Goal: Information Seeking & Learning: Find specific fact

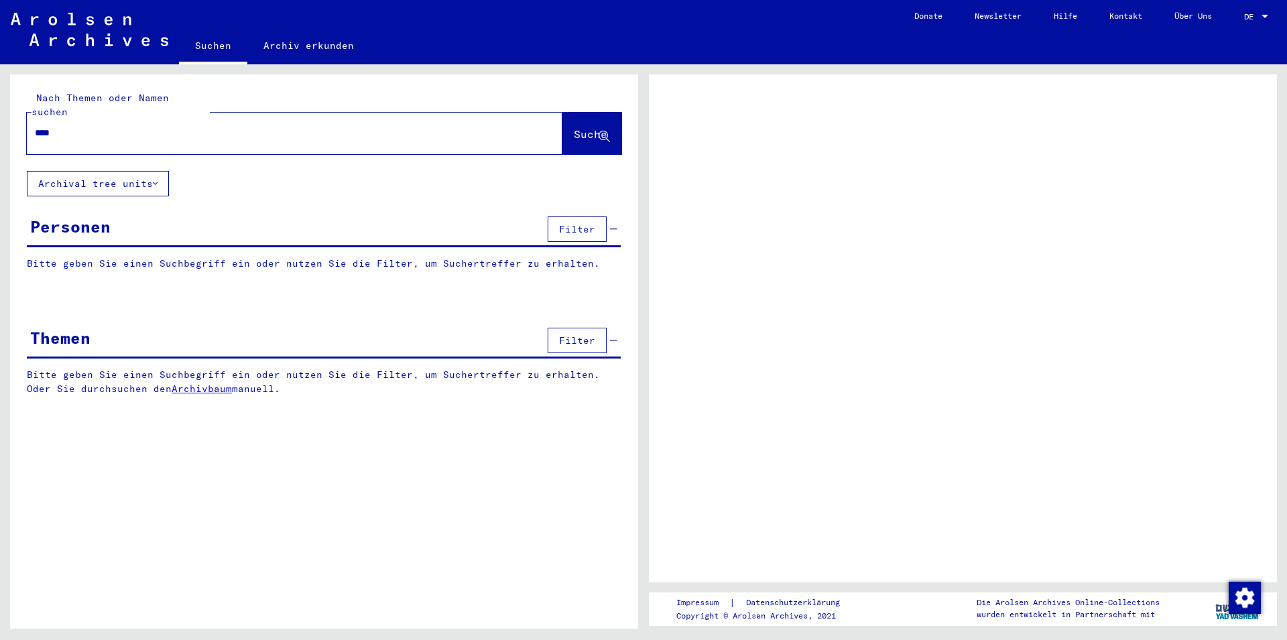
type input "*****"
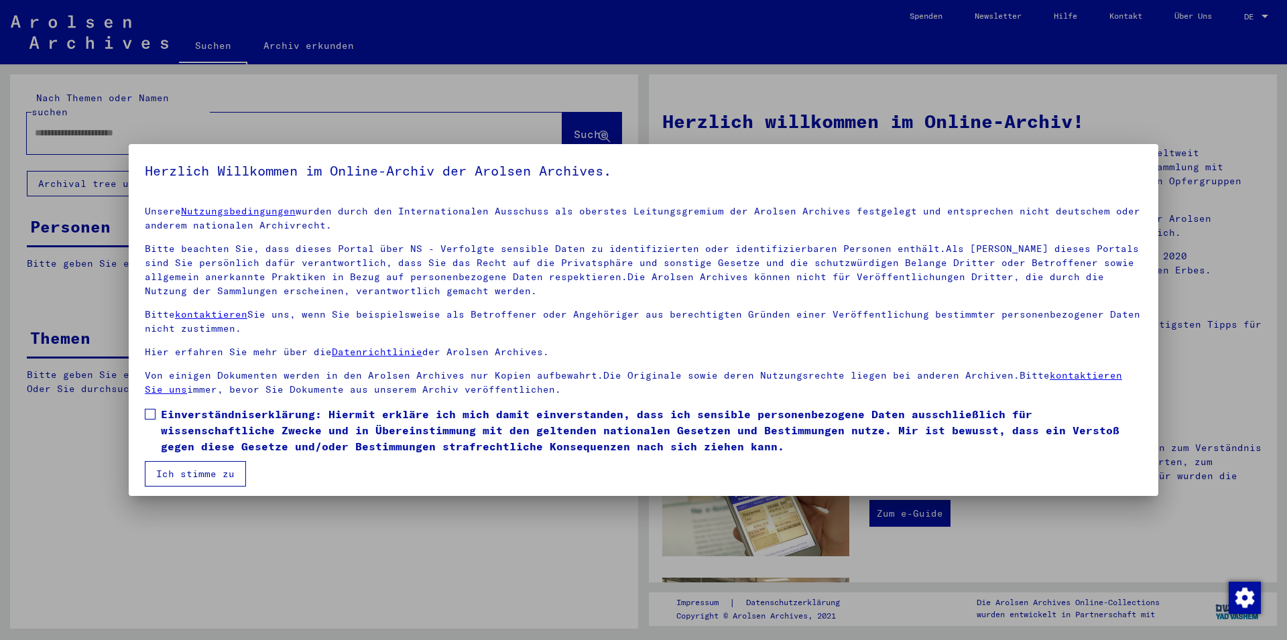
click at [296, 424] on span "Einverständniserklärung: Hiermit erkläre ich mich damit einverstanden, dass ich…" at bounding box center [652, 430] width 982 height 48
click at [206, 475] on button "Ich stimme zu" at bounding box center [195, 473] width 101 height 25
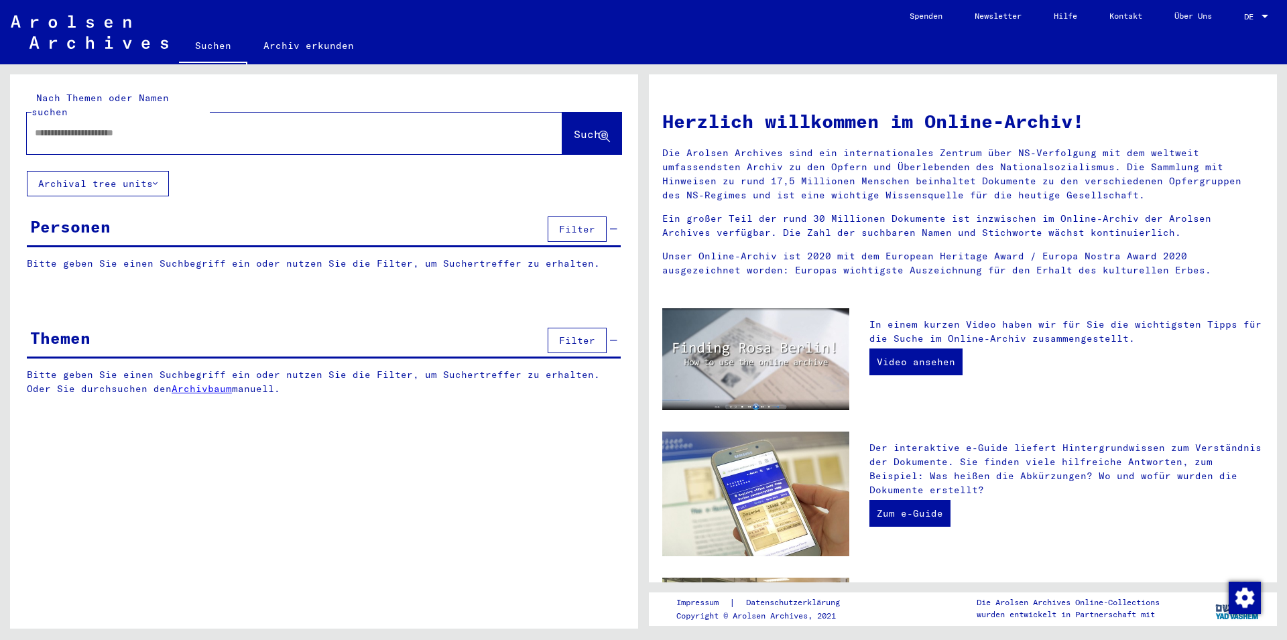
click at [309, 126] on input "text" at bounding box center [278, 133] width 487 height 14
type input "**********"
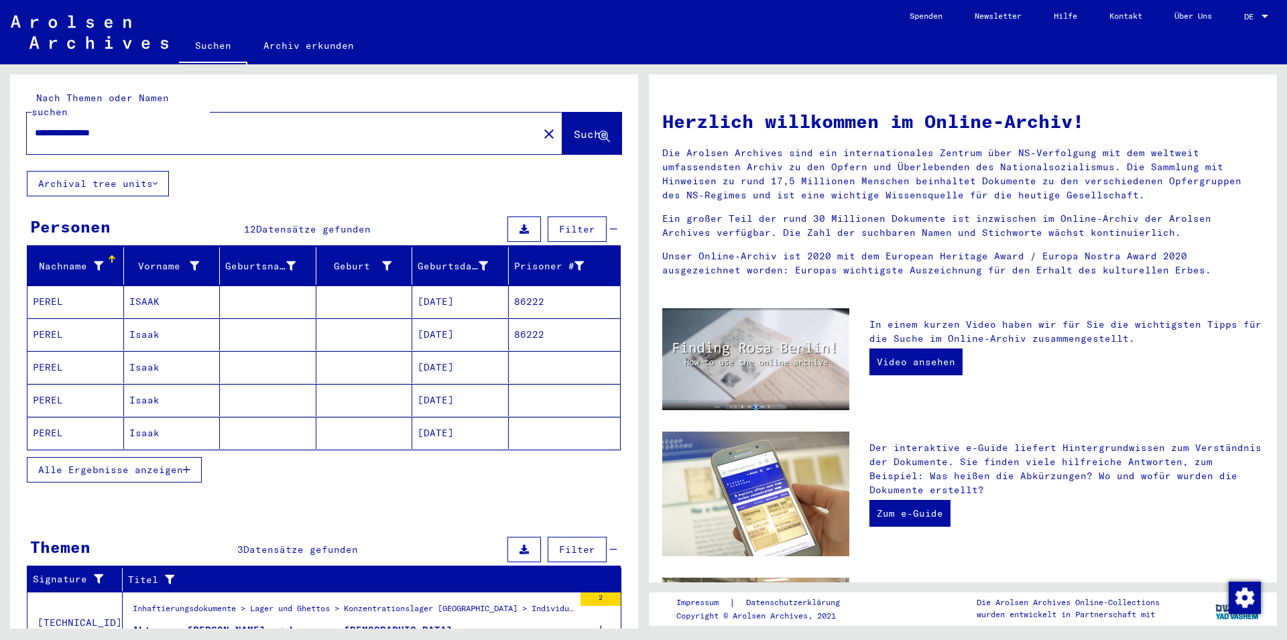
click at [259, 290] on mat-cell at bounding box center [268, 302] width 97 height 32
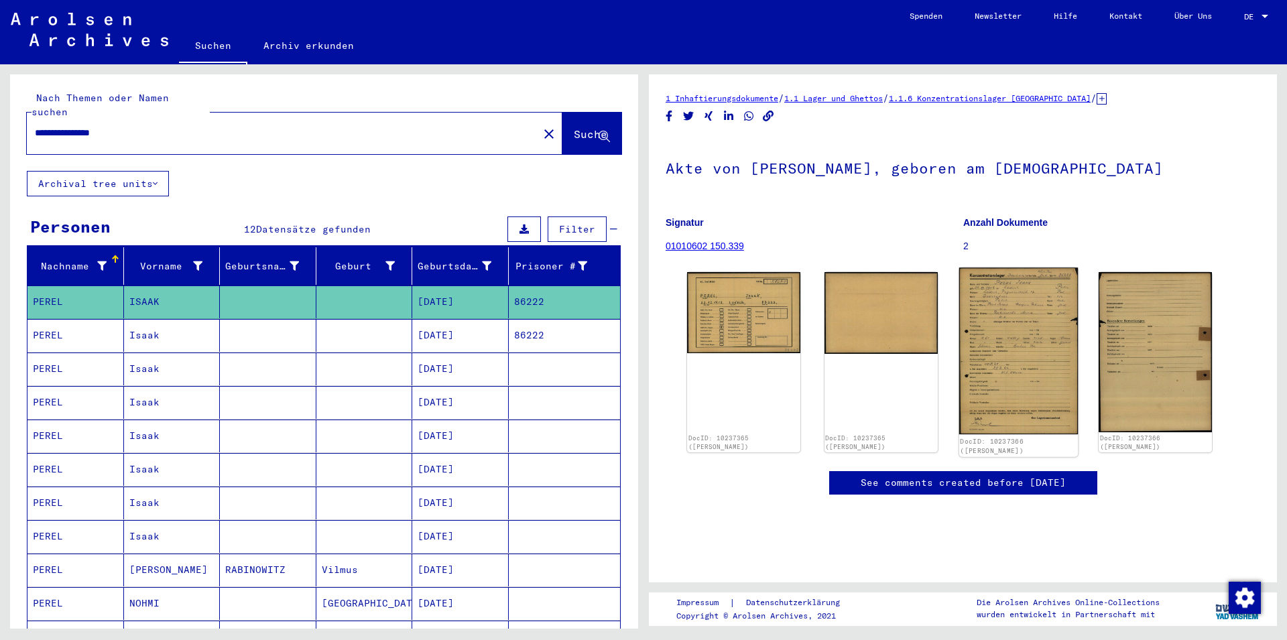
click at [971, 359] on img at bounding box center [1018, 351] width 119 height 167
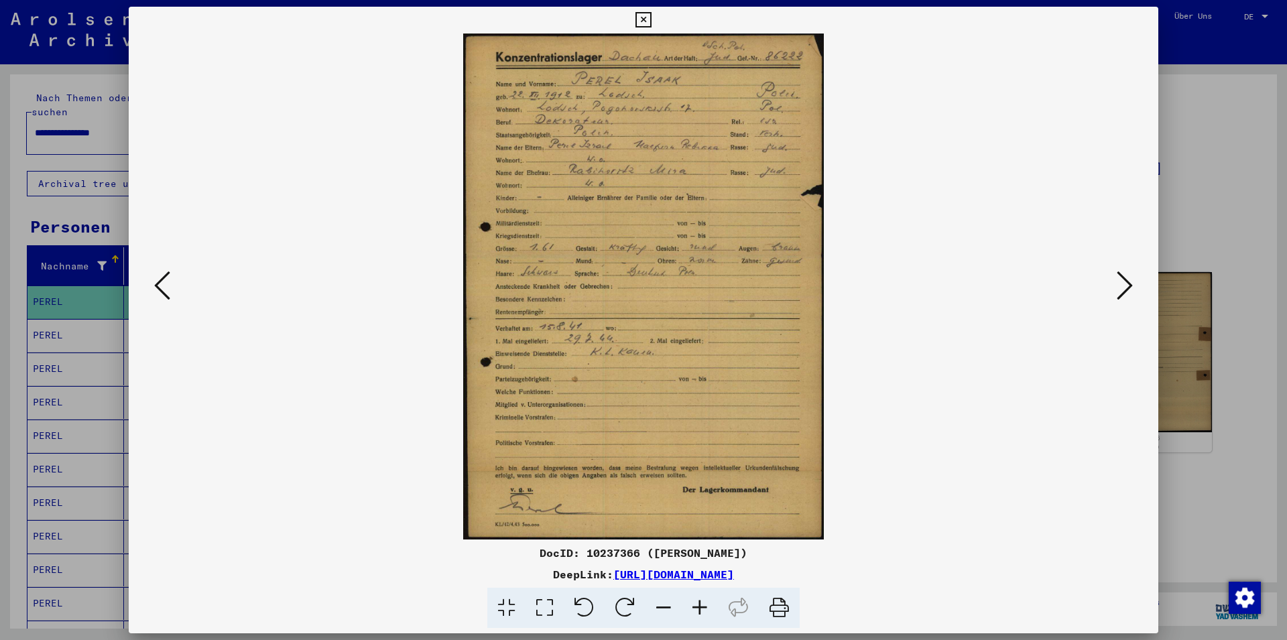
click at [782, 614] on icon at bounding box center [779, 608] width 41 height 41
click at [1196, 192] on div at bounding box center [643, 320] width 1287 height 640
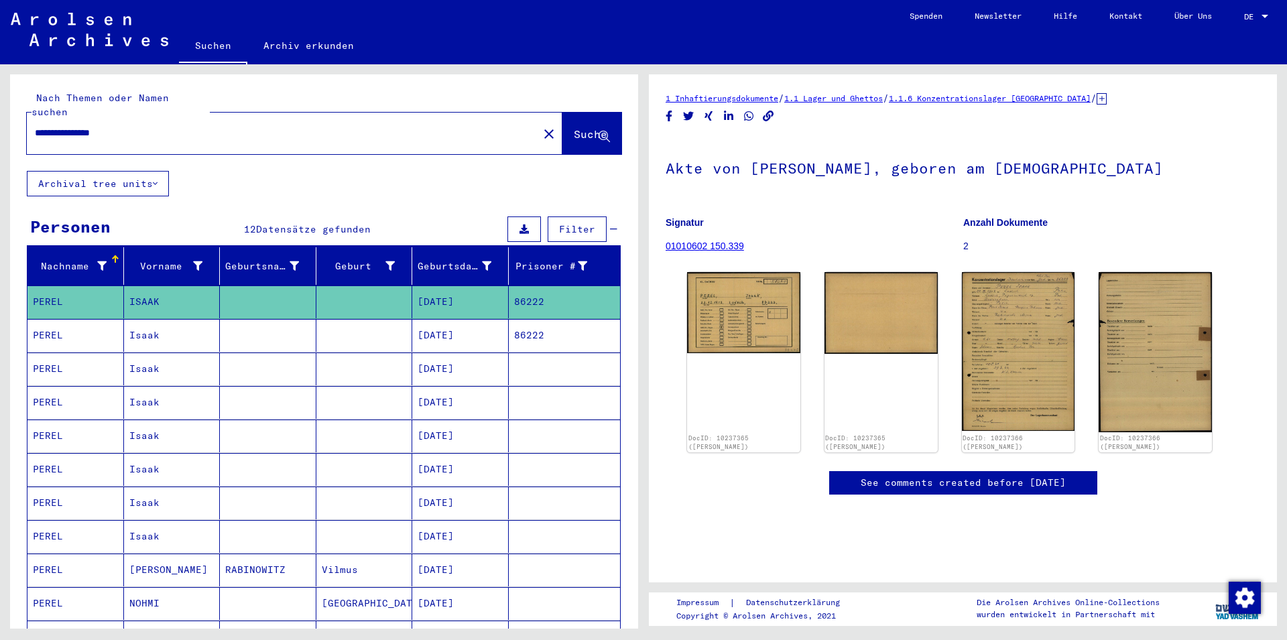
drag, startPoint x: 376, startPoint y: 351, endPoint x: 377, endPoint y: 327, distance: 24.1
click at [376, 353] on mat-cell at bounding box center [364, 369] width 97 height 33
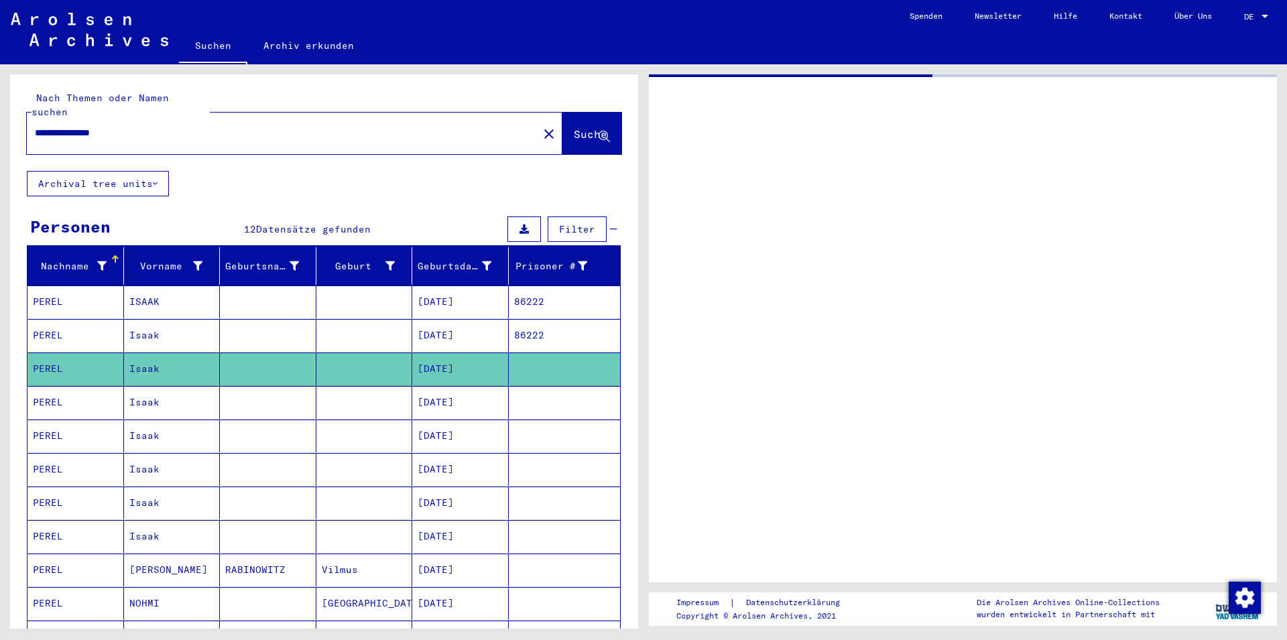
click at [377, 327] on mat-cell at bounding box center [364, 335] width 97 height 33
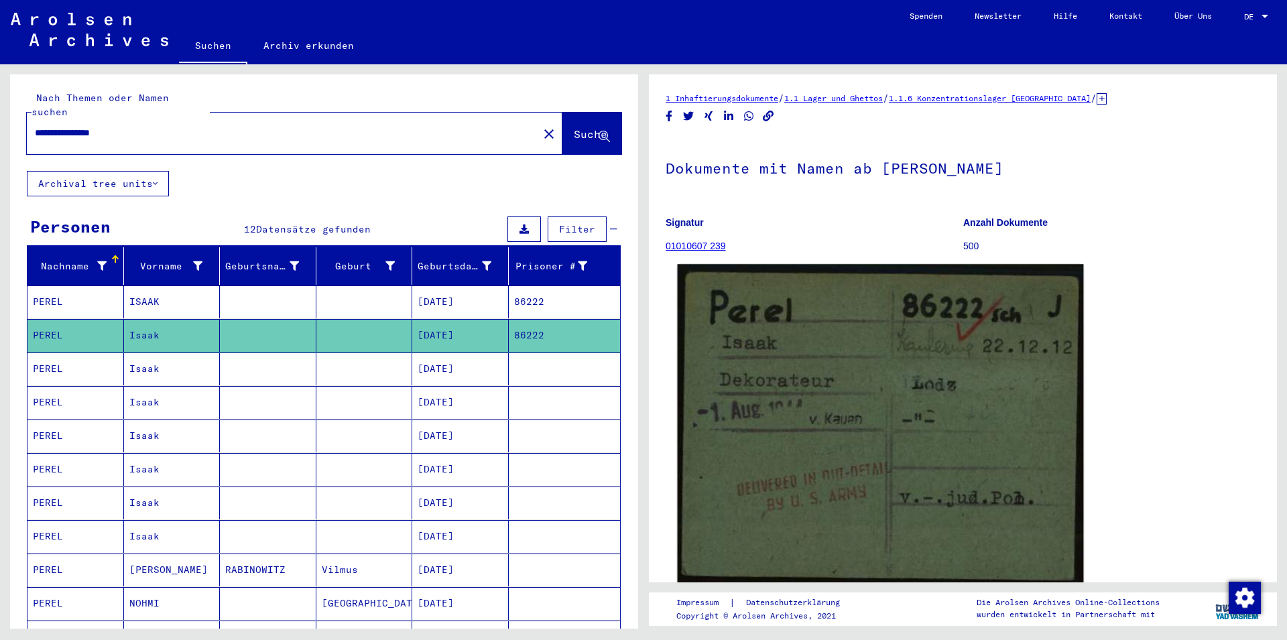
click at [778, 349] on img at bounding box center [881, 424] width 406 height 321
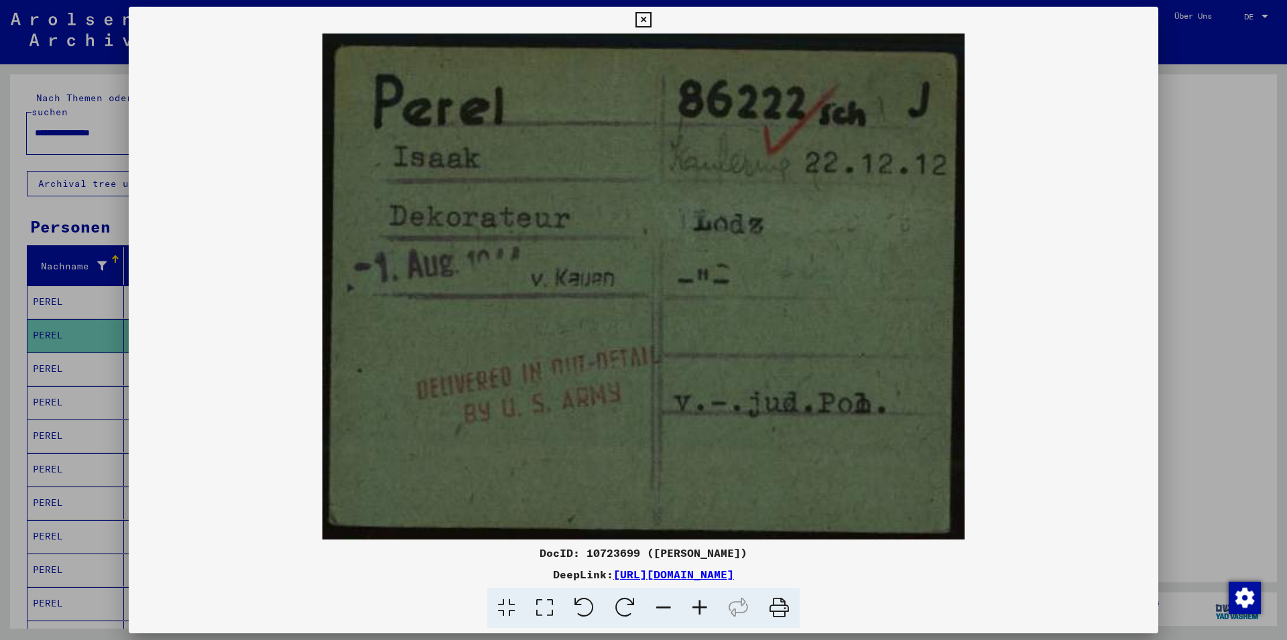
click at [773, 612] on icon at bounding box center [779, 608] width 41 height 41
click at [1201, 502] on div at bounding box center [643, 320] width 1287 height 640
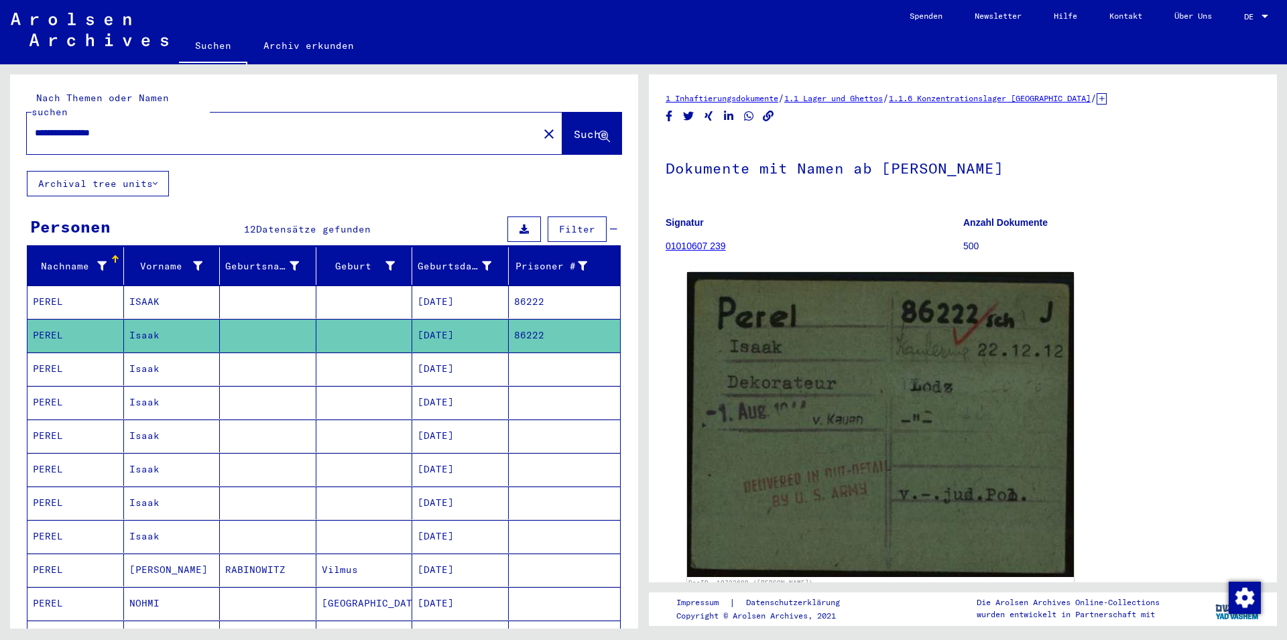
click at [228, 353] on mat-cell at bounding box center [268, 369] width 97 height 33
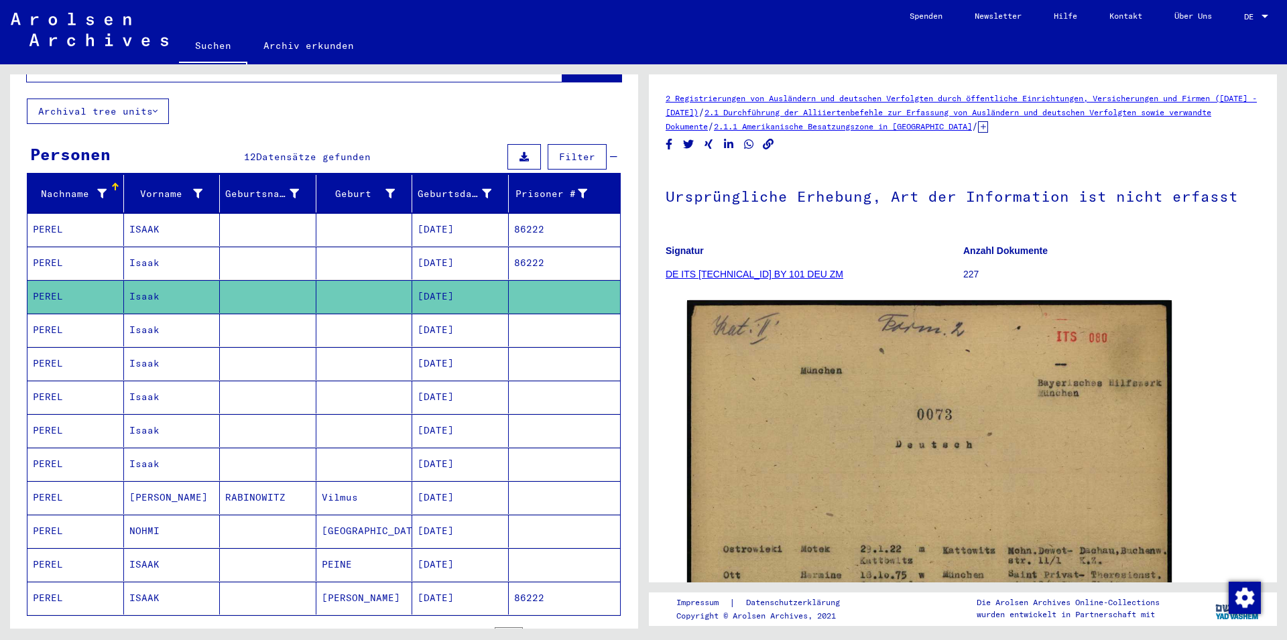
scroll to position [290, 0]
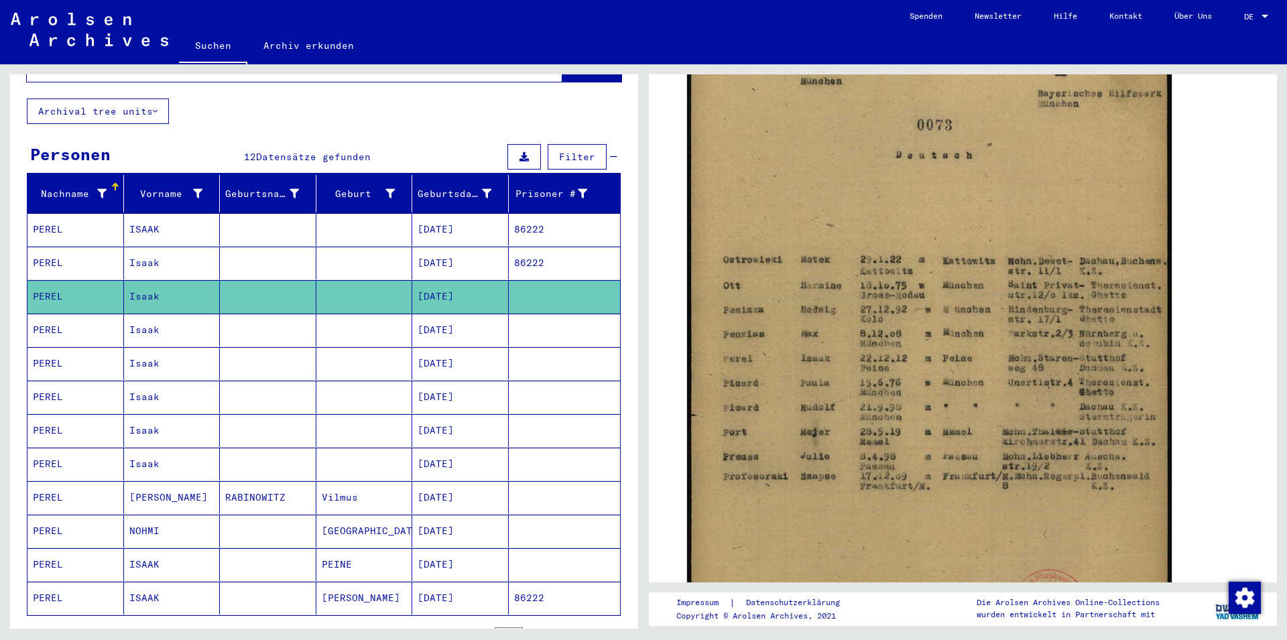
click at [373, 329] on mat-cell at bounding box center [364, 330] width 97 height 33
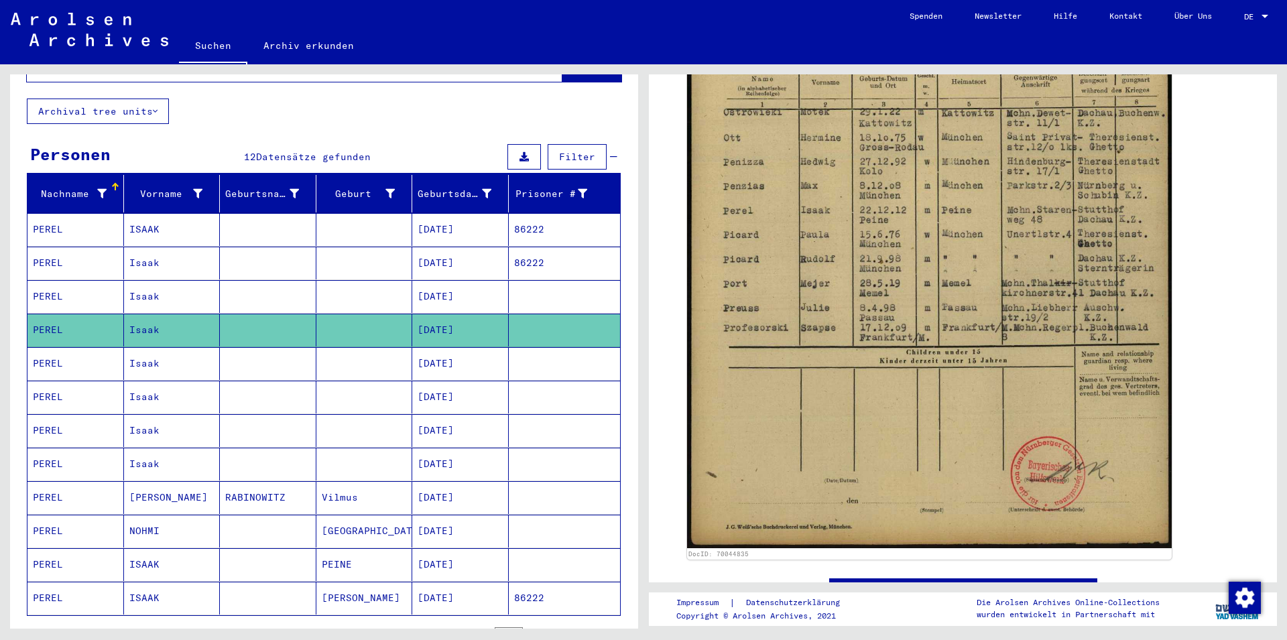
scroll to position [145, 0]
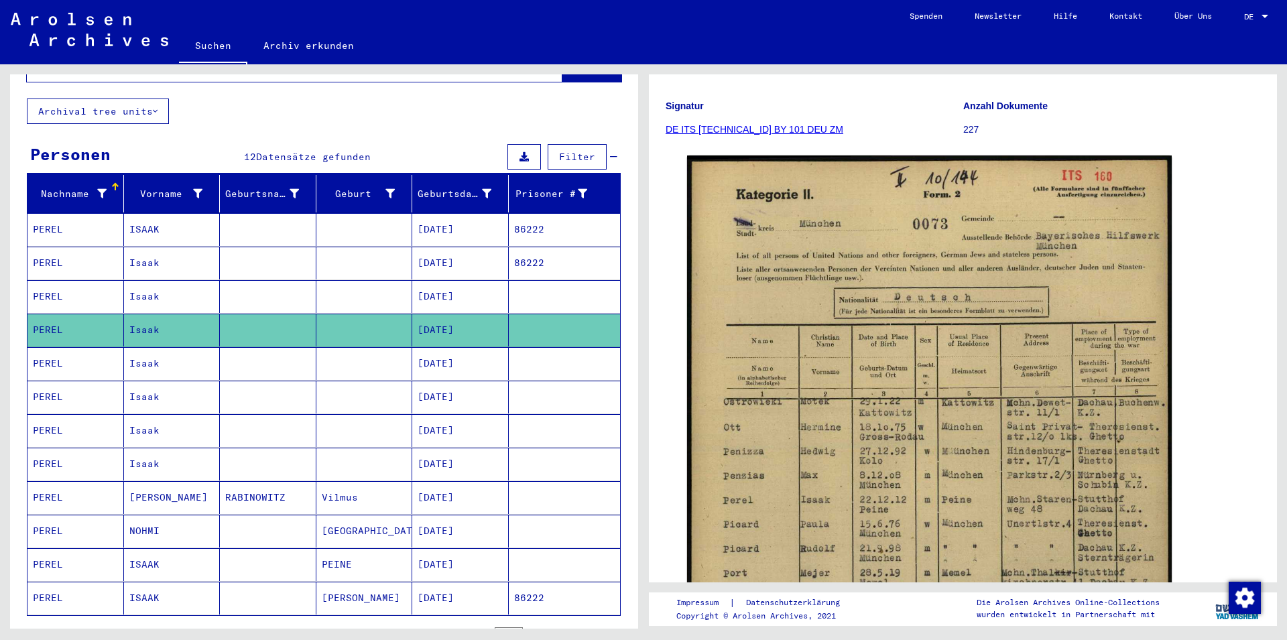
click at [454, 352] on mat-cell "[DATE]" at bounding box center [460, 363] width 97 height 33
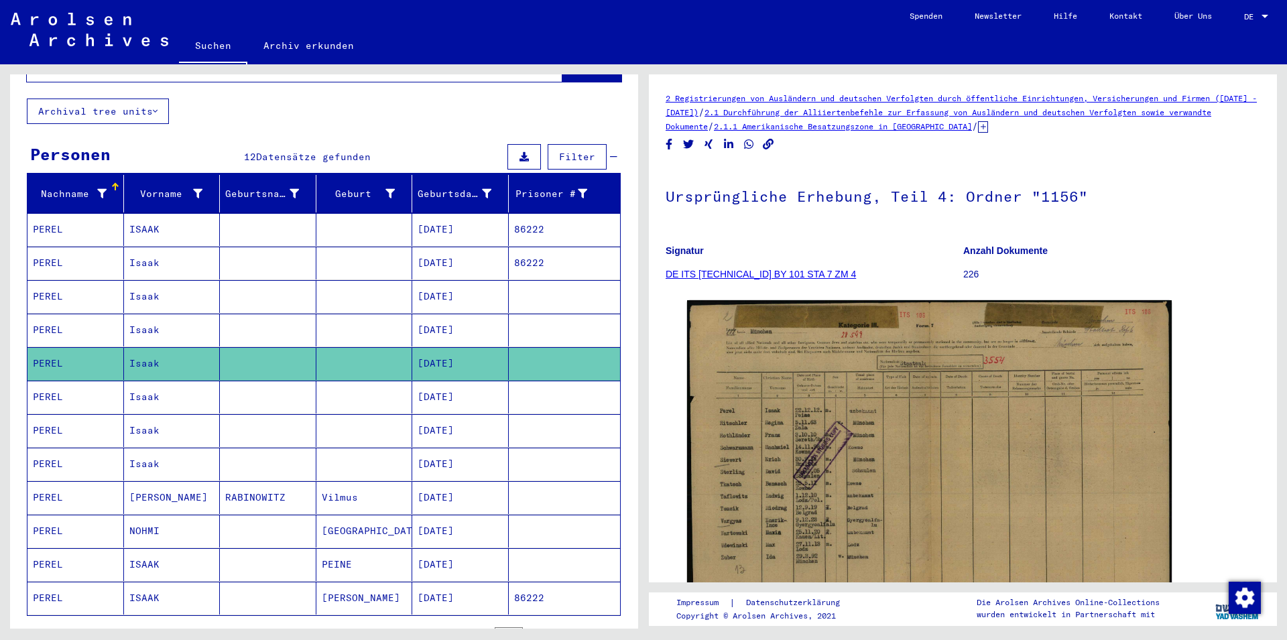
click at [459, 388] on mat-cell "[DATE]" at bounding box center [460, 397] width 97 height 33
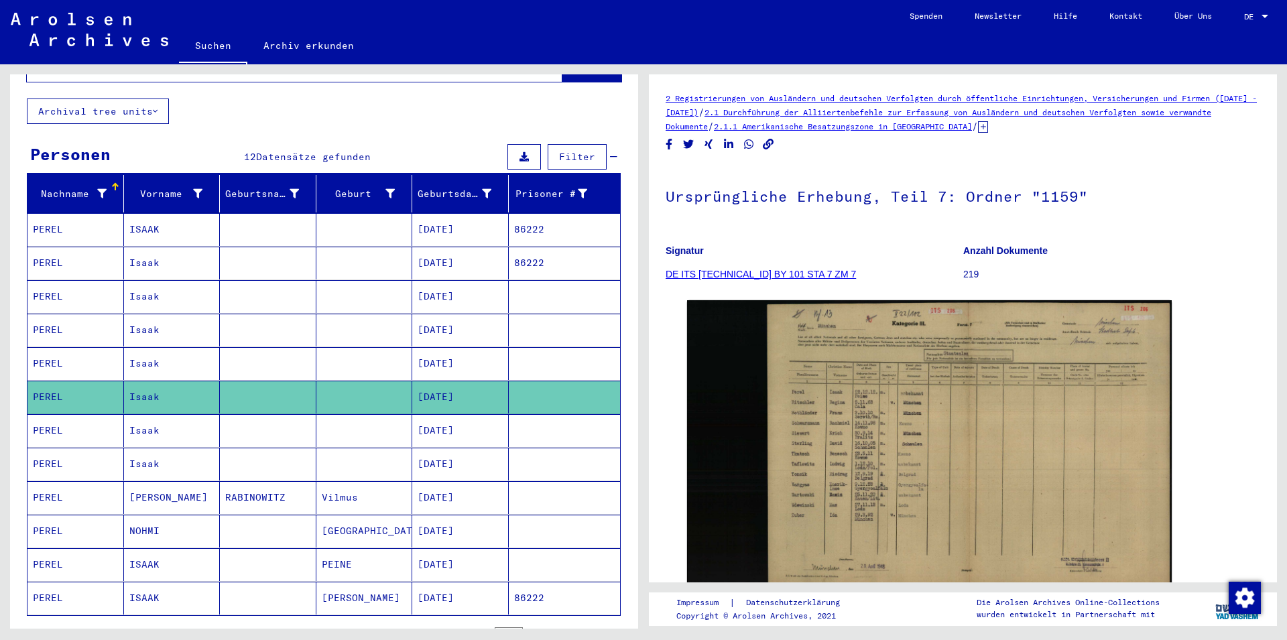
click at [451, 414] on mat-cell "[DATE]" at bounding box center [460, 430] width 97 height 33
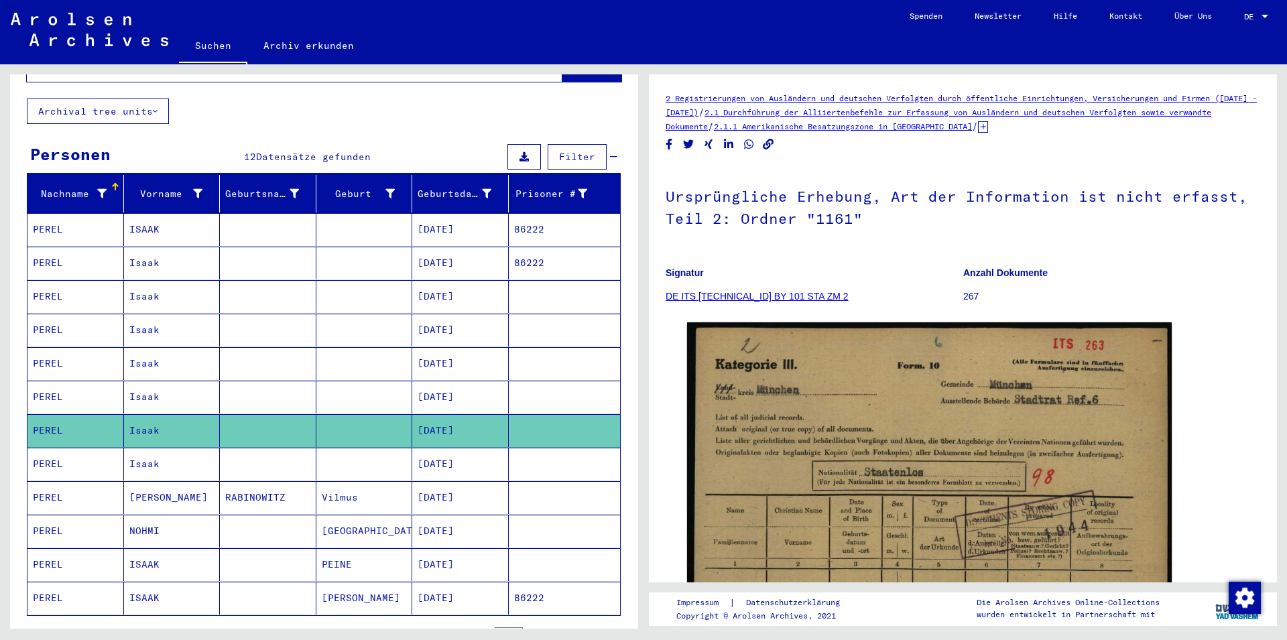
click at [412, 448] on mat-cell "[DATE]" at bounding box center [460, 464] width 97 height 33
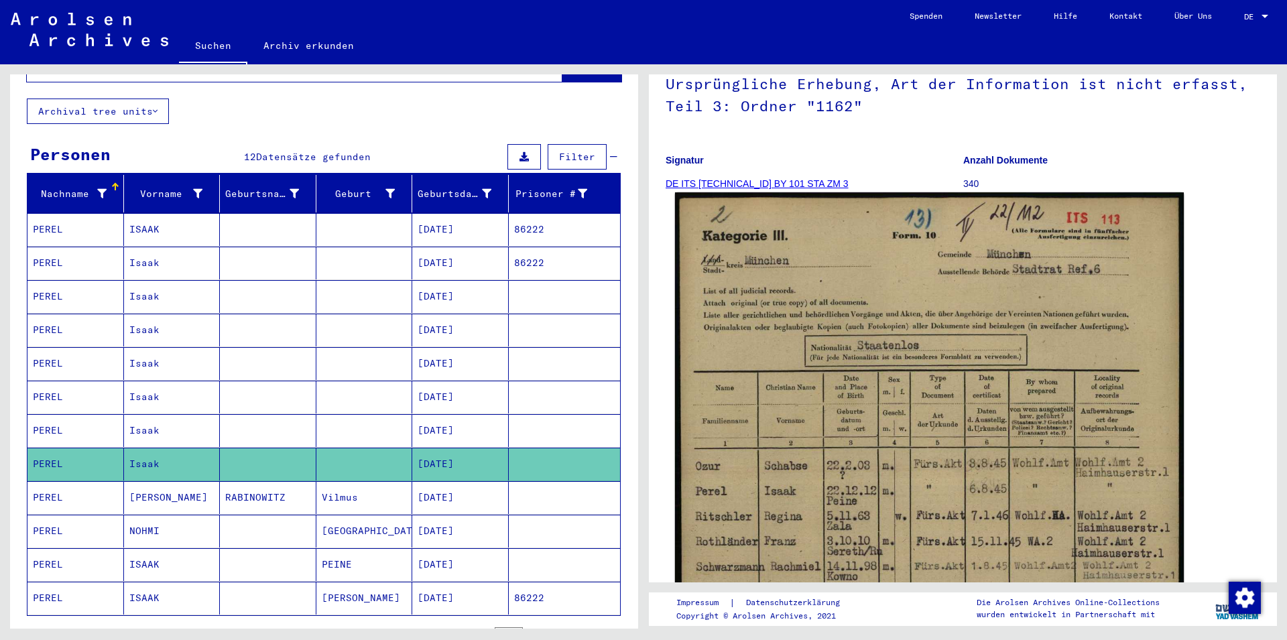
scroll to position [290, 0]
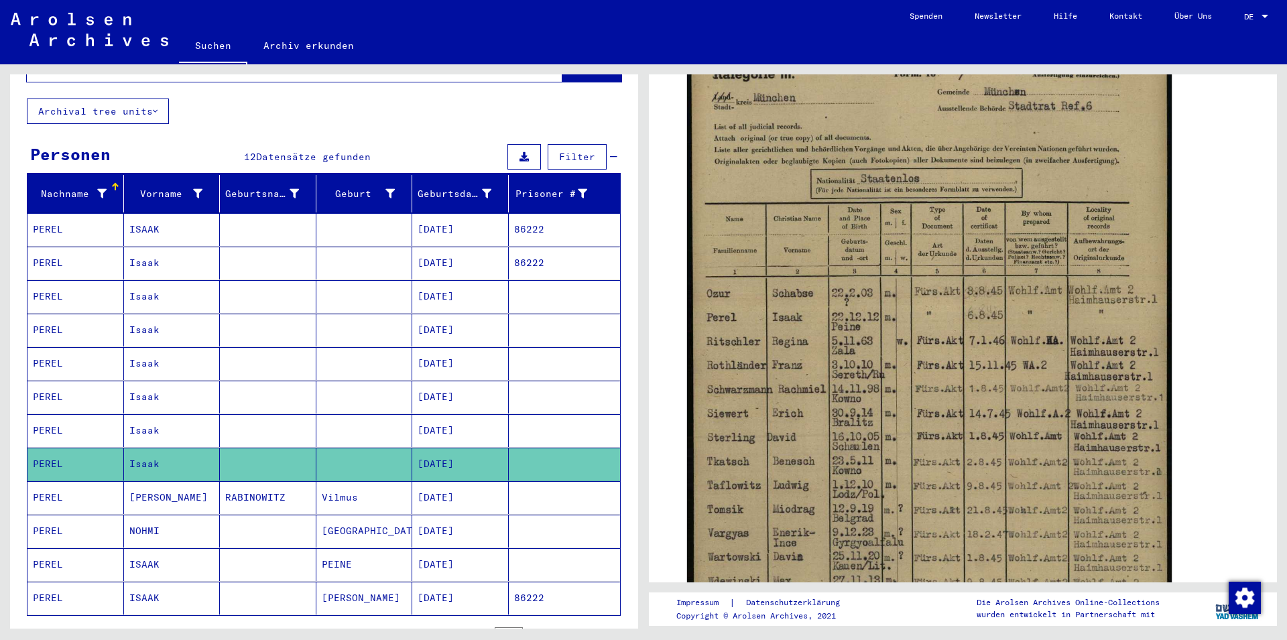
click at [363, 549] on mat-cell "PEINE" at bounding box center [364, 564] width 97 height 33
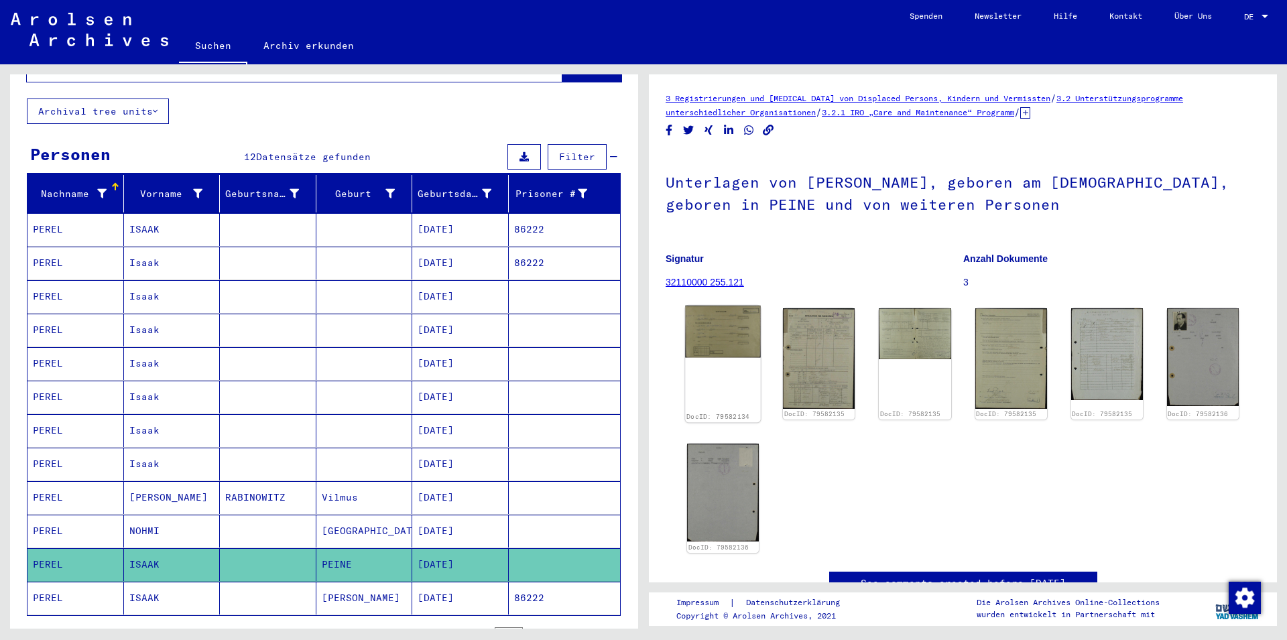
click at [719, 331] on img at bounding box center [723, 332] width 76 height 52
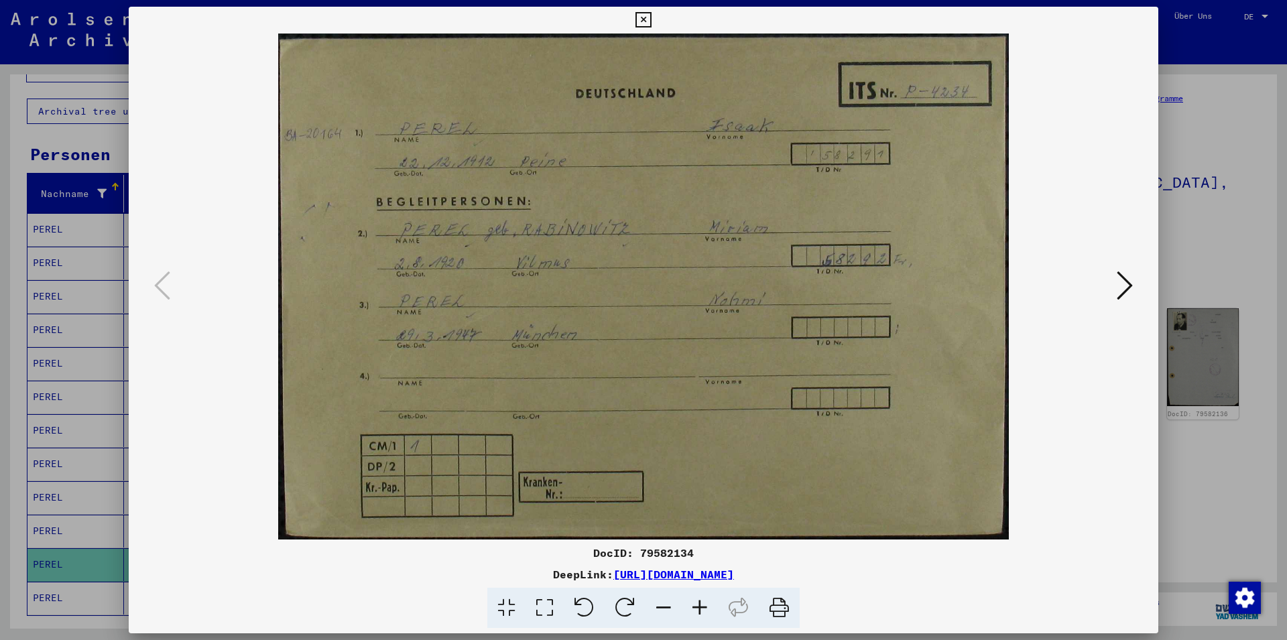
click at [1121, 294] on icon at bounding box center [1125, 286] width 16 height 32
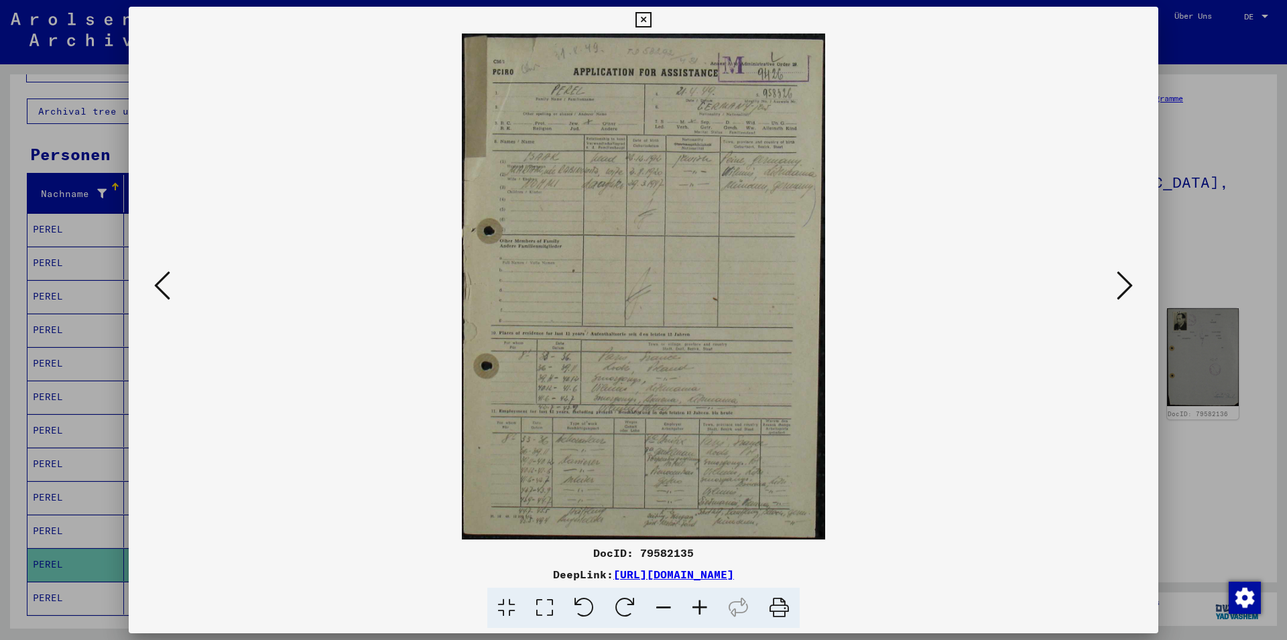
click at [1196, 170] on div at bounding box center [643, 320] width 1287 height 640
